Goal: Task Accomplishment & Management: Use online tool/utility

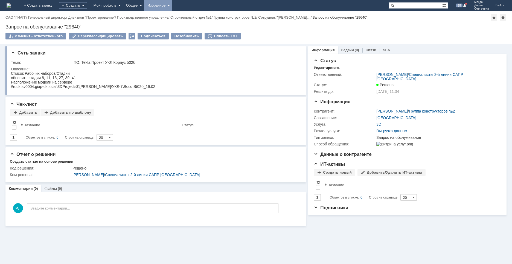
click at [172, 5] on div "Избранное" at bounding box center [158, 5] width 28 height 11
click at [182, 23] on link "Команда "Специалисты 2-й линии САПР Дзержинск"/Активности" at bounding box center [166, 25] width 42 height 24
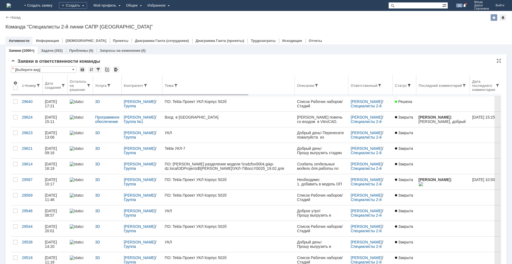
click at [380, 85] on span at bounding box center [409, 85] width 4 height 4
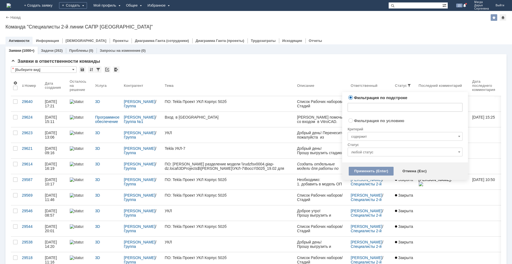
click at [363, 150] on input "любой статус" at bounding box center [404, 151] width 115 height 9
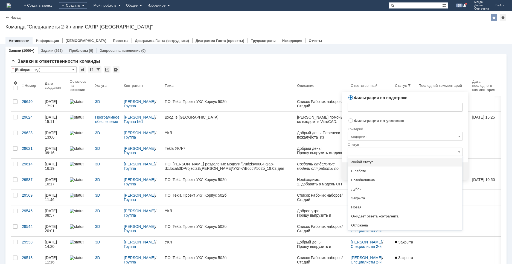
radio input "false"
radio input "true"
click at [360, 139] on input "содержит" at bounding box center [404, 136] width 115 height 9
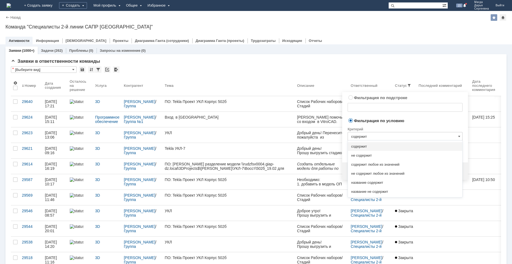
click at [359, 136] on input "содержит" at bounding box center [404, 136] width 115 height 9
type input "любой статус"
click at [357, 156] on span "не содержит" at bounding box center [405, 155] width 108 height 4
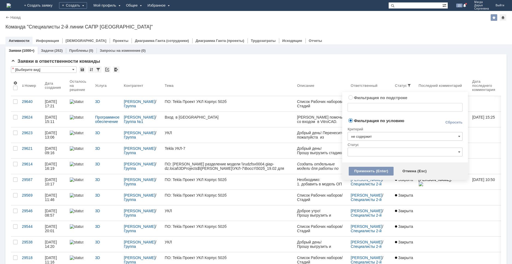
click at [361, 151] on input "text" at bounding box center [404, 151] width 115 height 9
type input "не содержит"
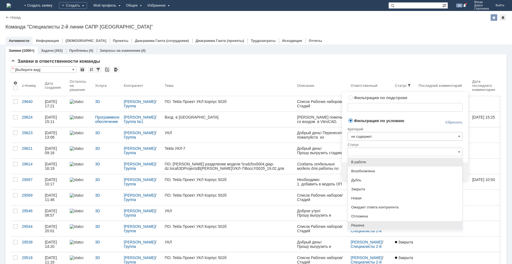
click at [361, 227] on span "Решена" at bounding box center [405, 225] width 108 height 4
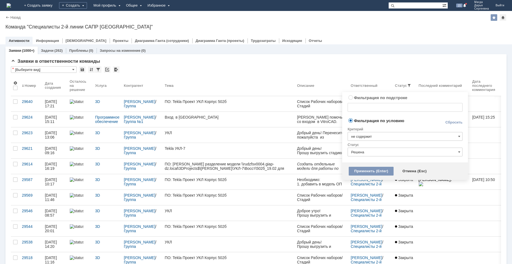
click at [375, 150] on input "Решена" at bounding box center [404, 151] width 115 height 9
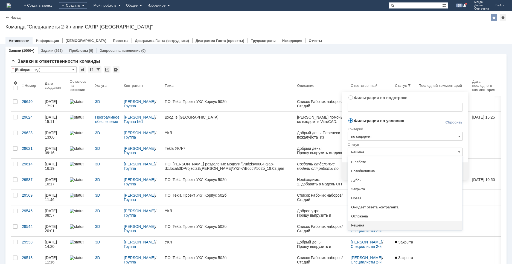
drag, startPoint x: 365, startPoint y: 187, endPoint x: 368, endPoint y: 172, distance: 15.3
click at [365, 187] on span "Закрыта" at bounding box center [405, 189] width 108 height 4
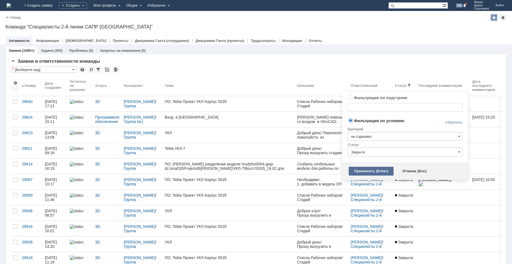
type input "Закрыта"
click at [363, 171] on div "Применить (Enter)" at bounding box center [371, 170] width 45 height 9
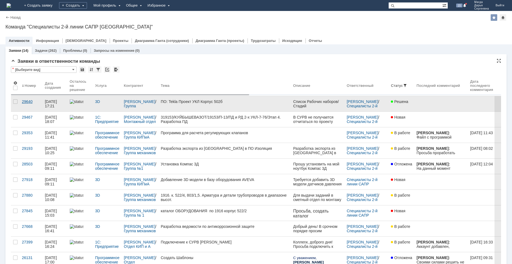
click at [23, 101] on div "29640" at bounding box center [31, 101] width 19 height 4
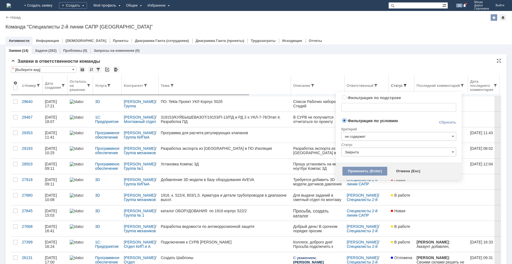
click at [380, 83] on span at bounding box center [405, 85] width 4 height 4
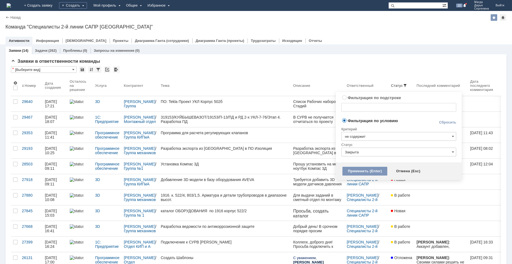
click at [355, 139] on input "не содержит" at bounding box center [398, 136] width 115 height 9
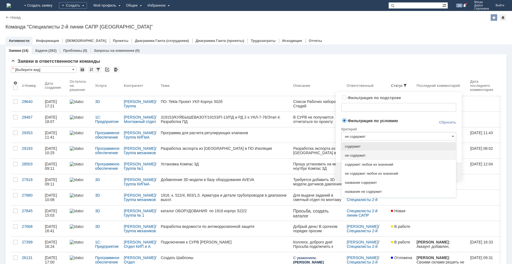
click at [380, 125] on div "Критерий" at bounding box center [398, 127] width 115 height 7
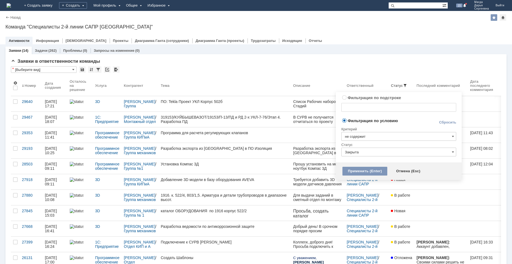
type input "не содержит"
